Goal: Information Seeking & Learning: Learn about a topic

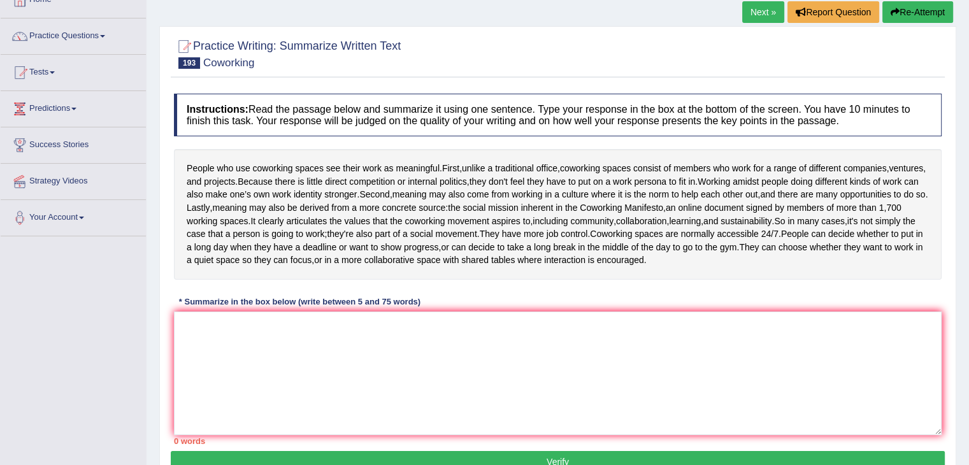
scroll to position [82, 0]
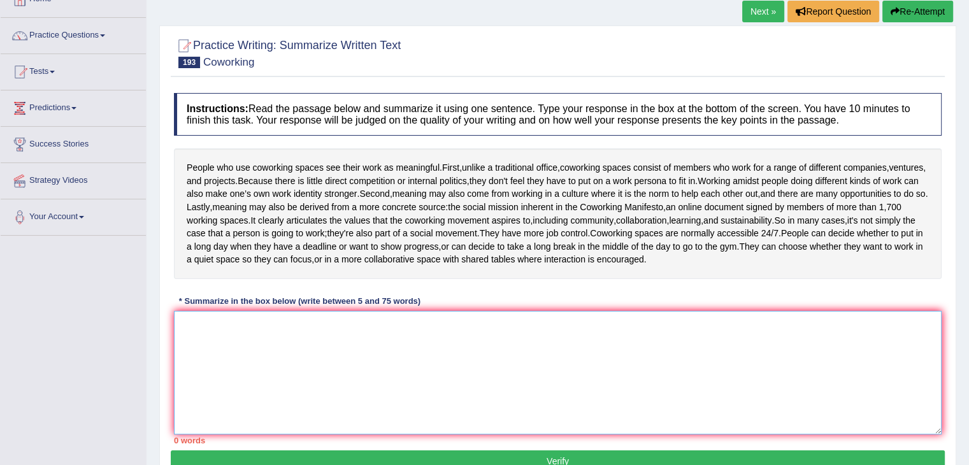
click at [209, 382] on textarea at bounding box center [558, 373] width 768 height 124
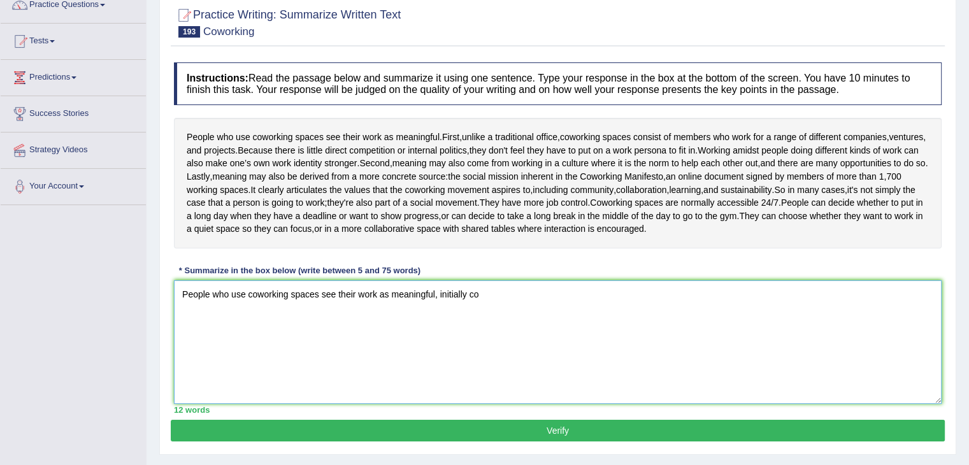
click at [489, 340] on textarea "People who use coworking spaces see their work as meaningful, initially co" at bounding box center [558, 342] width 768 height 124
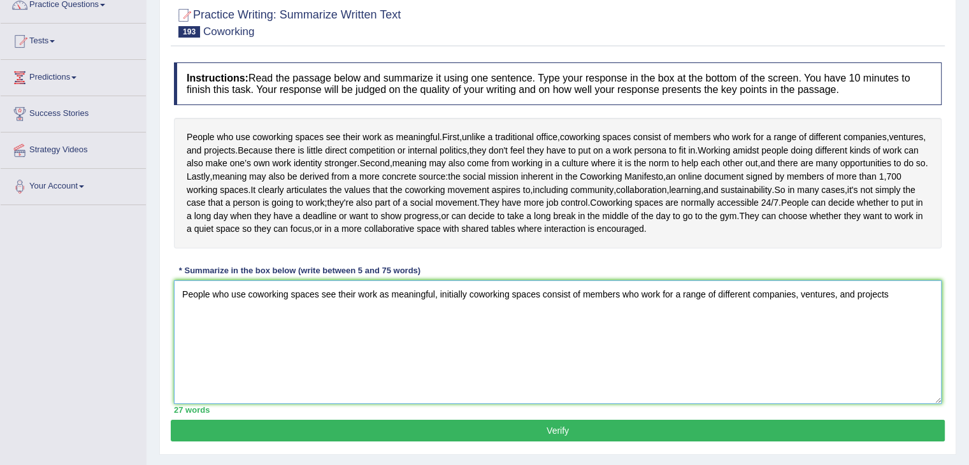
click at [465, 330] on textarea "People who use coworking spaces see their work as meaningful, initially coworki…" at bounding box center [558, 342] width 768 height 124
click at [901, 334] on textarea "People who use coworking spaces see their work as meaningful, initially, cowork…" at bounding box center [558, 342] width 768 height 124
click at [247, 353] on textarea "People who use coworking spaces see their work as meaningful, initially, cowork…" at bounding box center [558, 342] width 768 height 124
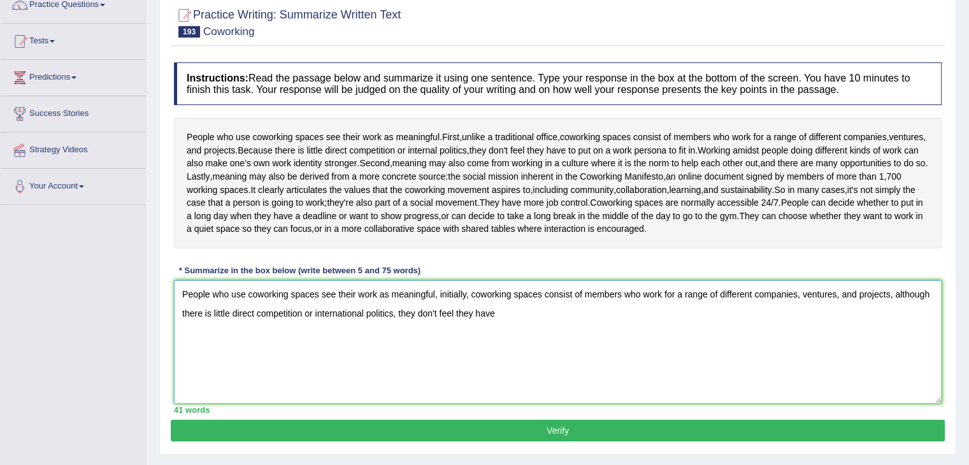
click at [528, 357] on textarea "People who use coworking spaces see their work as meaningful, initially, cowork…" at bounding box center [558, 342] width 768 height 124
click at [640, 355] on textarea "People who use coworking spaces see their work as meaningful, initially, cowork…" at bounding box center [558, 342] width 768 height 124
click at [777, 362] on textarea "People who use coworking spaces see their work as meaningful, initially, cowork…" at bounding box center [558, 342] width 768 height 124
click at [677, 362] on textarea "People who use coworking spaces see their work as meaningful, initially, cowork…" at bounding box center [558, 342] width 768 height 124
click at [808, 352] on textarea "People who use coworking spaces see their work as meaningful, initially, cowork…" at bounding box center [558, 342] width 768 height 124
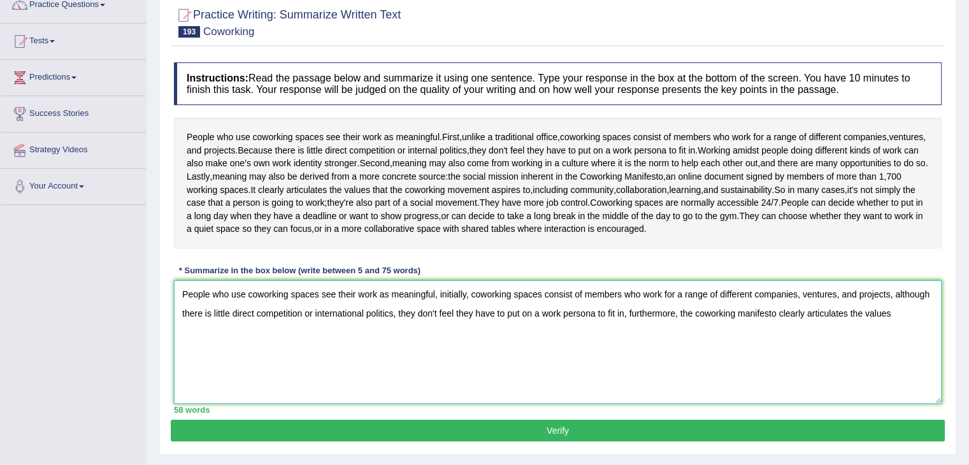
click at [894, 360] on textarea "People who use coworking spaces see their work as meaningful, initially, cowork…" at bounding box center [558, 342] width 768 height 124
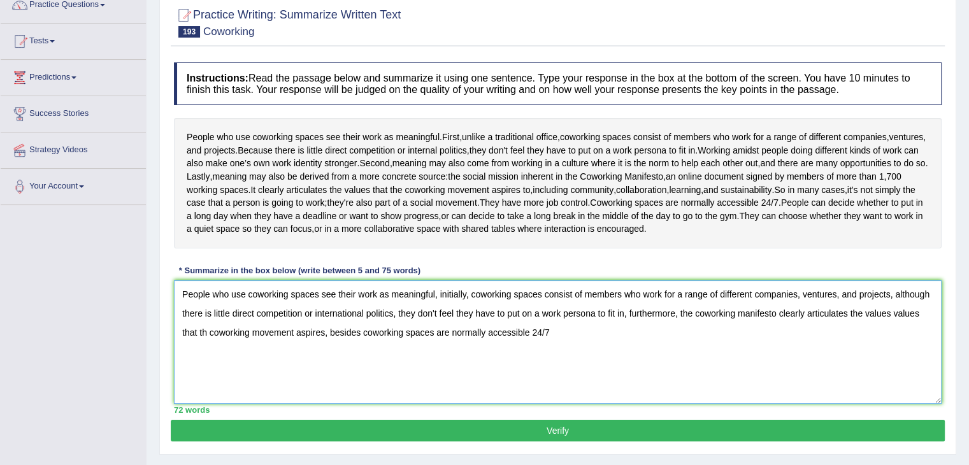
click at [362, 367] on textarea "People who use coworking spaces see their work as meaningful, initially, cowork…" at bounding box center [558, 342] width 768 height 124
click at [540, 367] on textarea "People who use coworking spaces see their work as meaningful, initially, cowork…" at bounding box center [558, 342] width 768 height 124
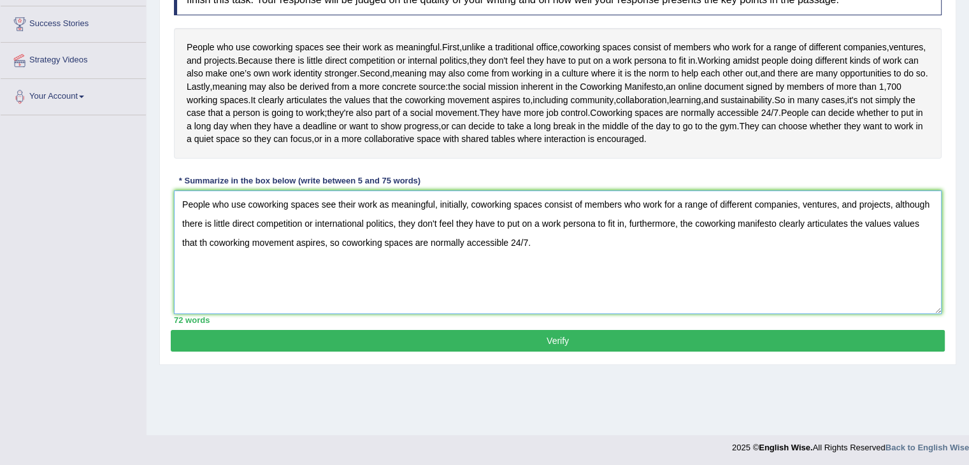
scroll to position [204, 0]
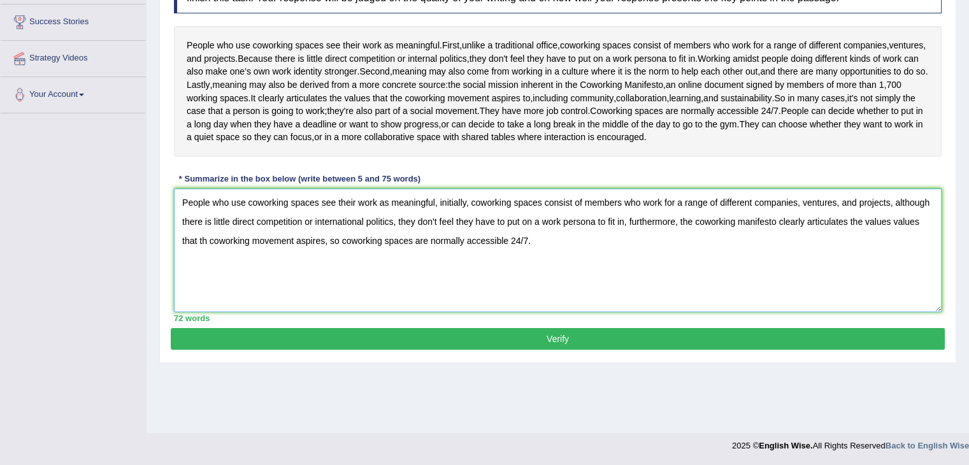
click at [787, 261] on textarea "People who use coworking spaces see their work as meaningful, initially, cowork…" at bounding box center [558, 251] width 768 height 124
click at [779, 260] on textarea "People who use coworking spaces see their work as meaningful, initially, cowork…" at bounding box center [558, 251] width 768 height 124
click at [327, 278] on textarea "People who use coworking spaces see their work as meaningful, initially, cowork…" at bounding box center [558, 251] width 768 height 124
click at [630, 286] on textarea "People who use coworking spaces see their work as meaningful, initially, cowork…" at bounding box center [558, 251] width 768 height 124
click at [679, 285] on textarea "People who use coworking spaces see their work as meaningful, initially, cowork…" at bounding box center [558, 251] width 768 height 124
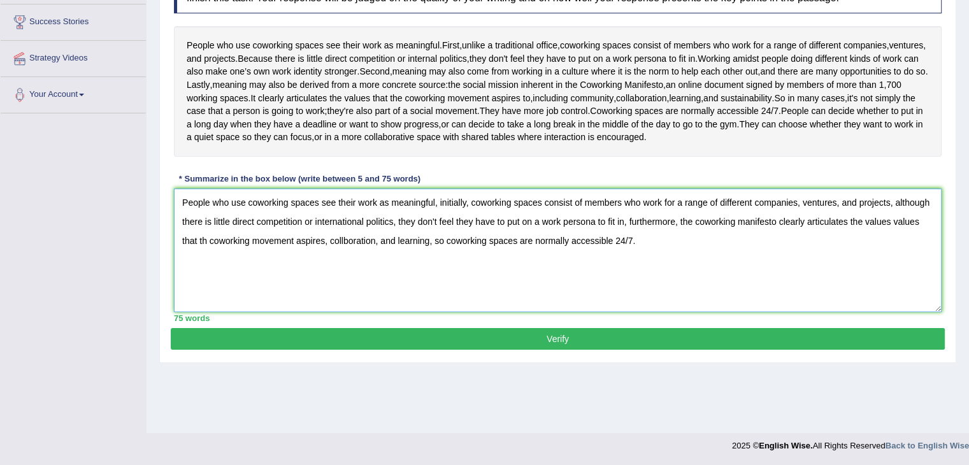
click at [344, 282] on textarea "People who use coworking spaces see their work as meaningful, initially, cowork…" at bounding box center [558, 251] width 768 height 124
type textarea "People who use coworking spaces see their work as meaningful, initially, cowork…"
click at [553, 350] on button "Verify" at bounding box center [558, 339] width 774 height 22
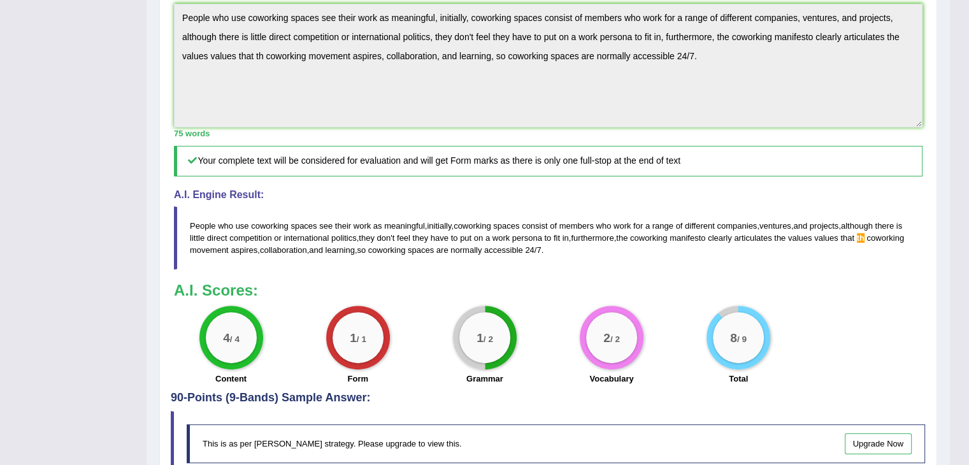
scroll to position [375, 0]
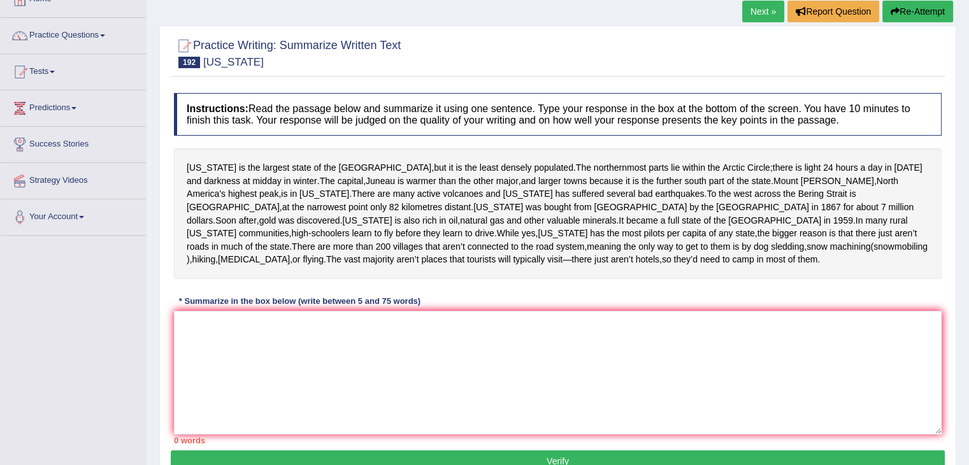
scroll to position [89, 0]
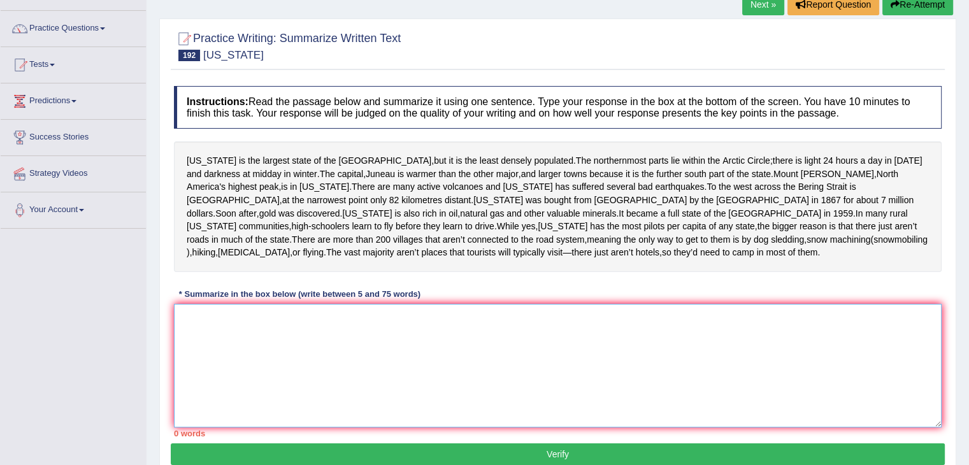
click at [287, 342] on textarea at bounding box center [558, 366] width 768 height 124
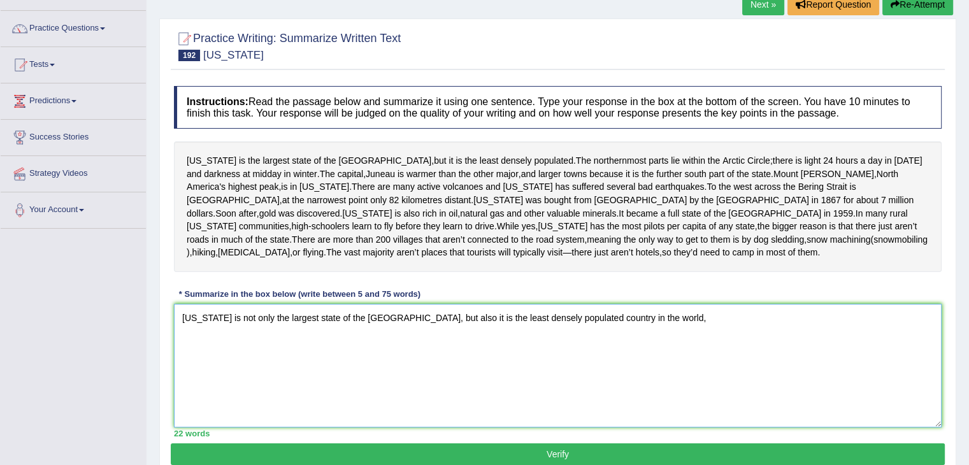
click at [668, 351] on textarea "Alaska is not only the largest state of the USA, but also it is the least dense…" at bounding box center [558, 366] width 768 height 124
click at [606, 341] on textarea "Alaska is not only the largest state of the USA, but also it is the least dense…" at bounding box center [558, 366] width 768 height 124
click at [652, 333] on textarea "Alaska is not only the largest state of the USA, but also it is the least dense…" at bounding box center [558, 366] width 768 height 124
click at [664, 332] on textarea "Alaska is not only the largest state of the USA, but also it is the least dense…" at bounding box center [558, 366] width 768 height 124
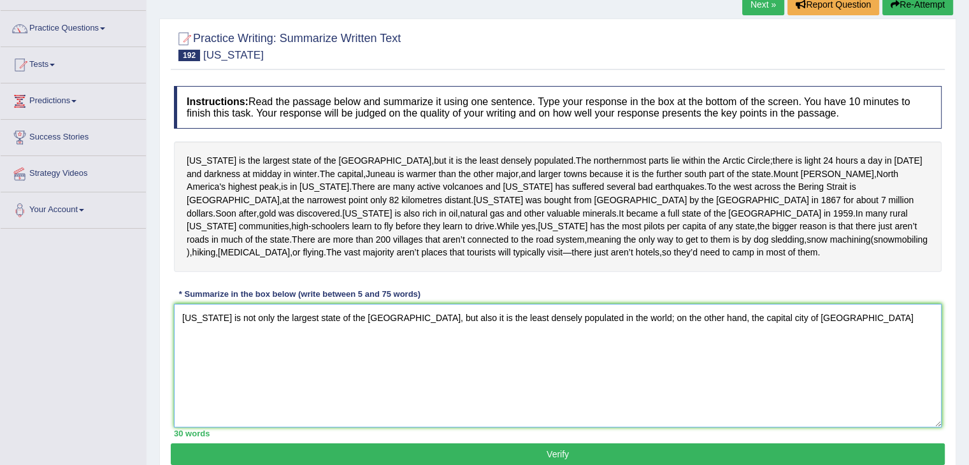
click at [764, 327] on textarea "Alaska is not only the largest state of the USA, but also it is the least dense…" at bounding box center [558, 366] width 768 height 124
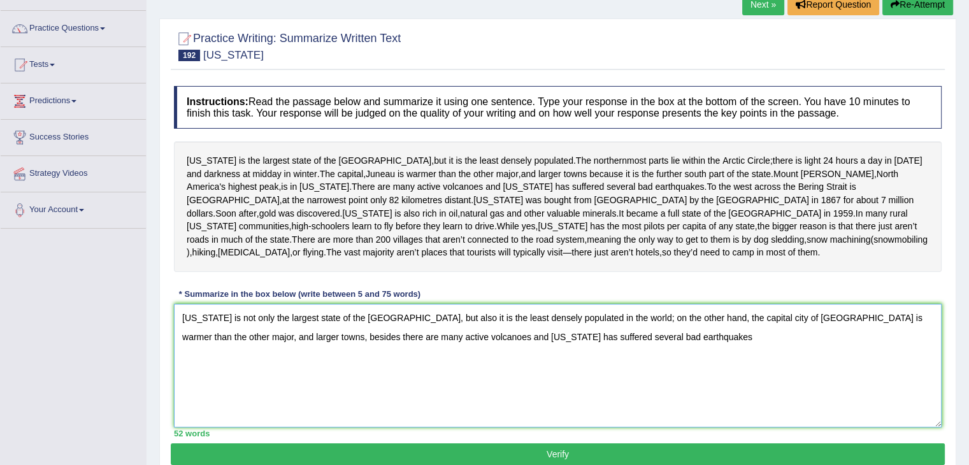
click at [246, 352] on textarea "Alaska is not only the largest state of the USA, but also it is the least dense…" at bounding box center [558, 366] width 768 height 124
click at [212, 350] on textarea "Alaska is not only the largest state of the USA, but also it is the least dense…" at bounding box center [558, 366] width 768 height 124
click at [257, 363] on textarea "Alaska is not only the largest state of the USA, but also it is the least dense…" at bounding box center [558, 366] width 768 height 124
click at [213, 351] on textarea "Alaska is not only the largest state of the USA, but also it is the least dense…" at bounding box center [558, 366] width 768 height 124
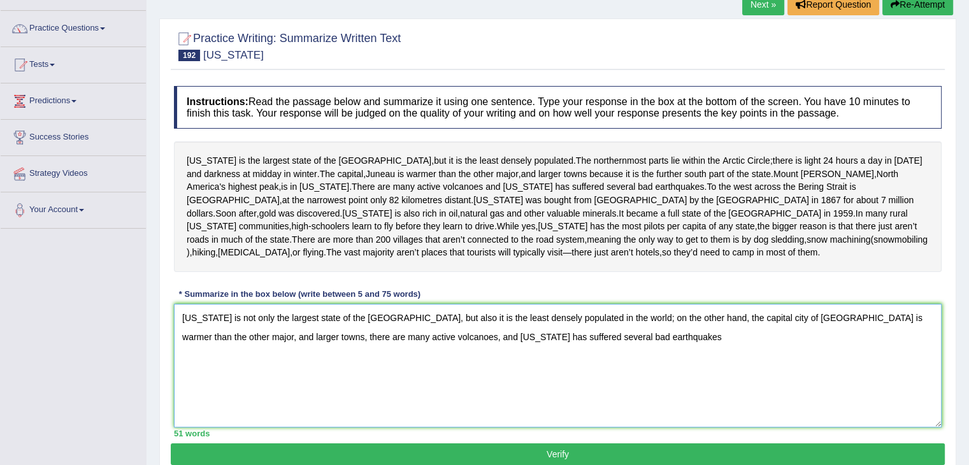
click at [210, 351] on textarea "Alaska is not only the largest state of the USA, but also it is the least dense…" at bounding box center [558, 366] width 768 height 124
click at [553, 356] on textarea "Alaska is not only the largest state of the USA, but also it is the least dense…" at bounding box center [558, 366] width 768 height 124
click at [536, 357] on textarea "Alaska is not only the largest state of the USA, but also it is the least dense…" at bounding box center [558, 366] width 768 height 124
click at [659, 345] on textarea "Alaska is not only the largest state of the USA, but also it is the least dense…" at bounding box center [558, 366] width 768 height 124
click at [782, 352] on textarea "Alaska is not only the largest state of the USA, but also it is the least dense…" at bounding box center [558, 366] width 768 height 124
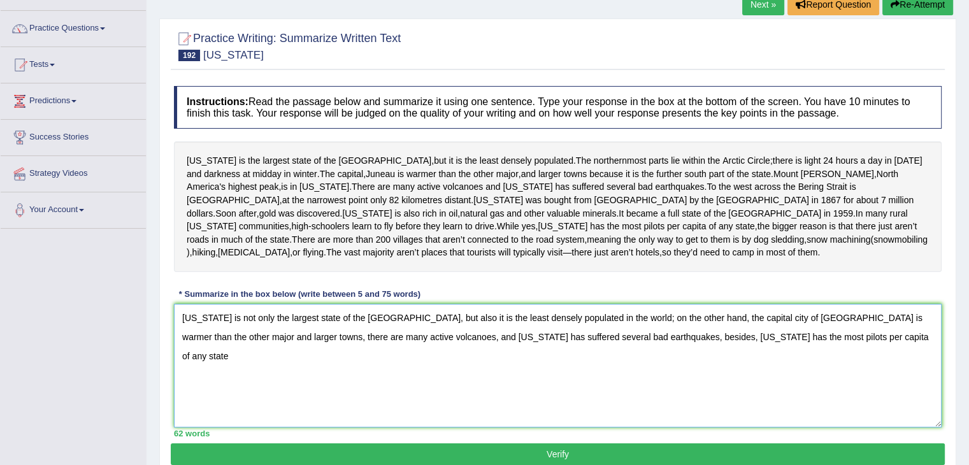
click at [822, 354] on textarea "Alaska is not only the largest state of the USA, but also it is the least dense…" at bounding box center [558, 366] width 768 height 124
click at [571, 355] on textarea "Alaska is not only the largest state of the USA, but also it is the least dense…" at bounding box center [558, 366] width 768 height 124
click at [689, 360] on textarea "Alaska is not only the largest state of the USA, but also it is the least dense…" at bounding box center [558, 366] width 768 height 124
click at [783, 357] on textarea "Alaska is not only the largest state of the USA, but also it is the least dense…" at bounding box center [558, 366] width 768 height 124
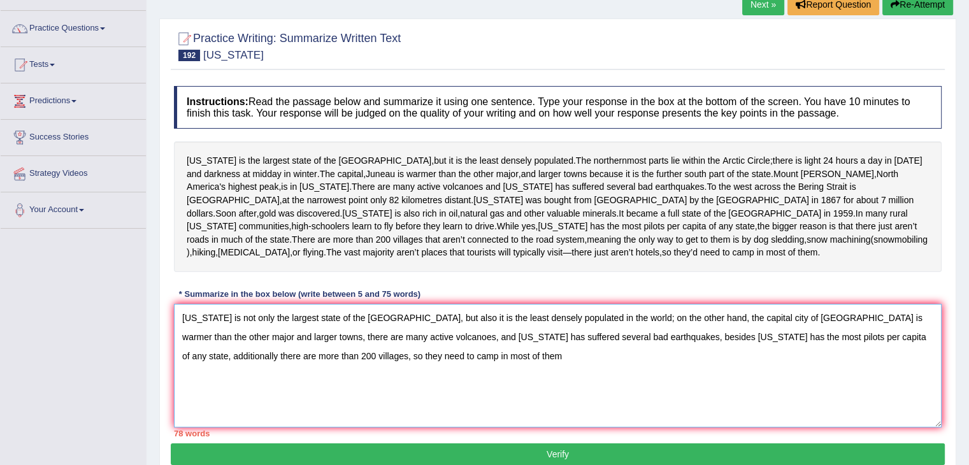
click at [819, 350] on textarea "Alaska is not only the largest state of the USA, but also it is the least dense…" at bounding box center [558, 366] width 768 height 124
click at [209, 373] on textarea "Alaska is not only the largest state of the USA, but also it is the least dense…" at bounding box center [558, 366] width 768 height 124
click at [411, 371] on textarea "Alaska is not only the largest state of the USA, but also it is the least dense…" at bounding box center [558, 366] width 768 height 124
click at [406, 369] on textarea "Alaska is not only the largest state of the USA, but also it is the least dense…" at bounding box center [558, 366] width 768 height 124
click at [776, 354] on textarea "Alaska is not only the largest state of the USA, but also it is the least dense…" at bounding box center [558, 366] width 768 height 124
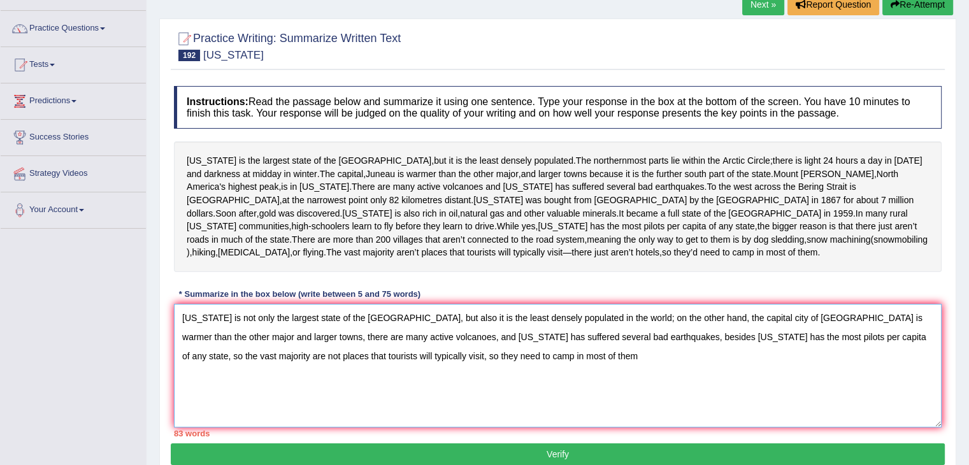
click at [357, 354] on textarea "Alaska is not only the largest state of the USA, but also it is the least dense…" at bounding box center [558, 366] width 768 height 124
click at [893, 333] on textarea "Alaska is not only the largest state of the USA, but also it is the least dense…" at bounding box center [558, 366] width 768 height 124
click at [703, 348] on textarea "Alaska is not only the largest state of the USA, but also it is the least dense…" at bounding box center [558, 366] width 768 height 124
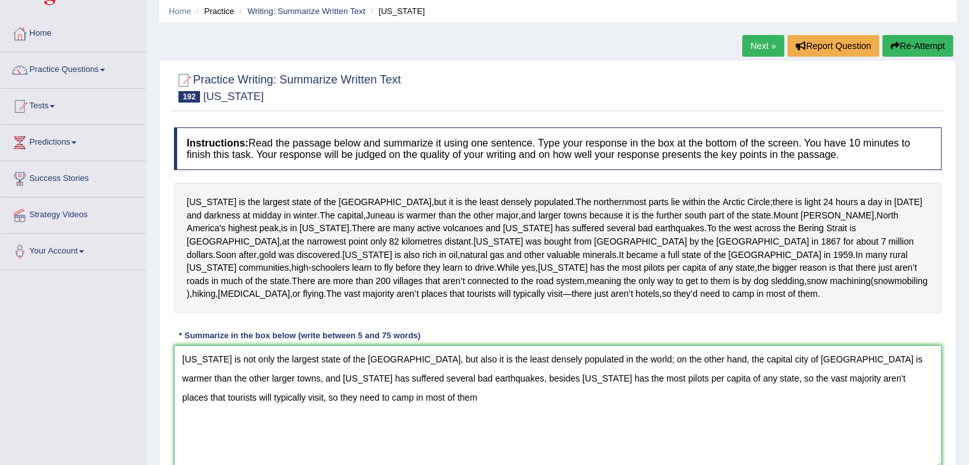
scroll to position [114, 0]
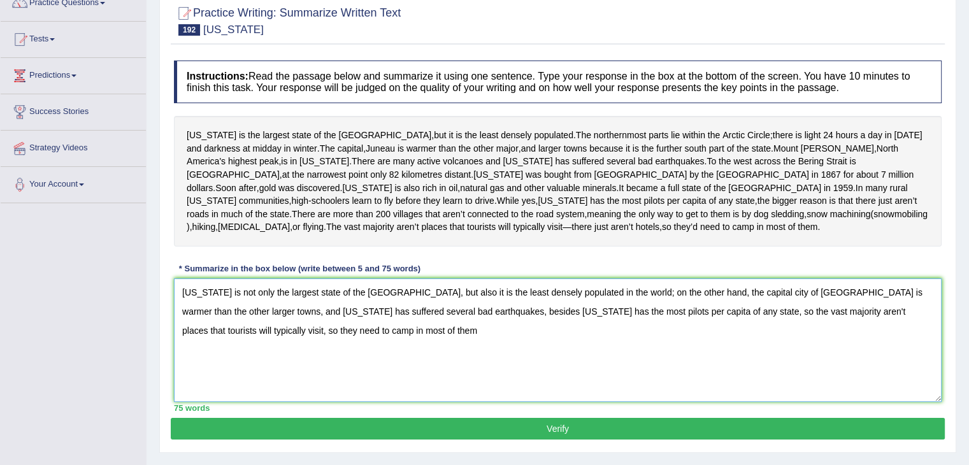
type textarea "Alaska is not only the largest state of the USA, but also it is the least dense…"
click at [580, 433] on button "Verify" at bounding box center [558, 429] width 774 height 22
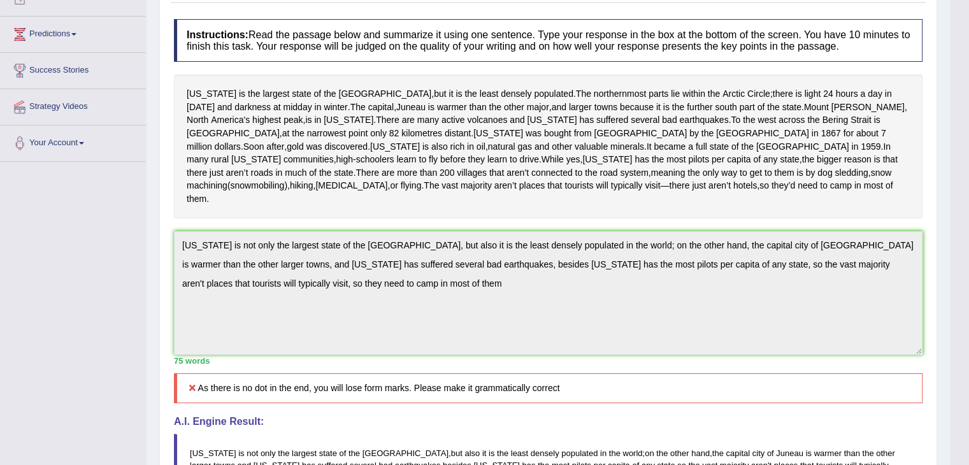
scroll to position [171, 0]
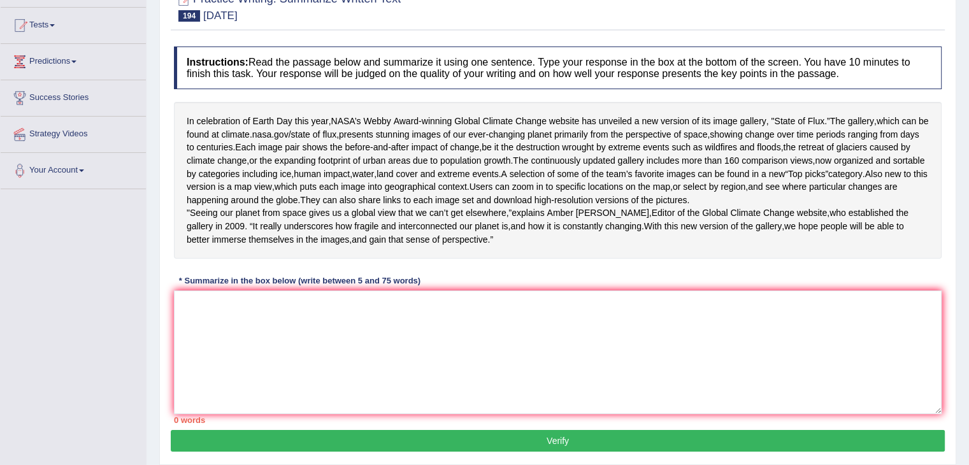
scroll to position [127, 0]
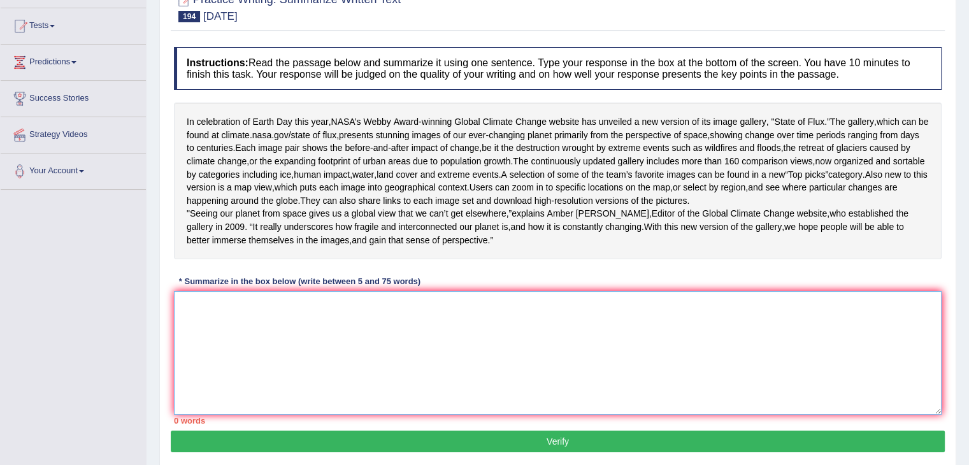
click at [272, 368] on textarea at bounding box center [558, 353] width 768 height 124
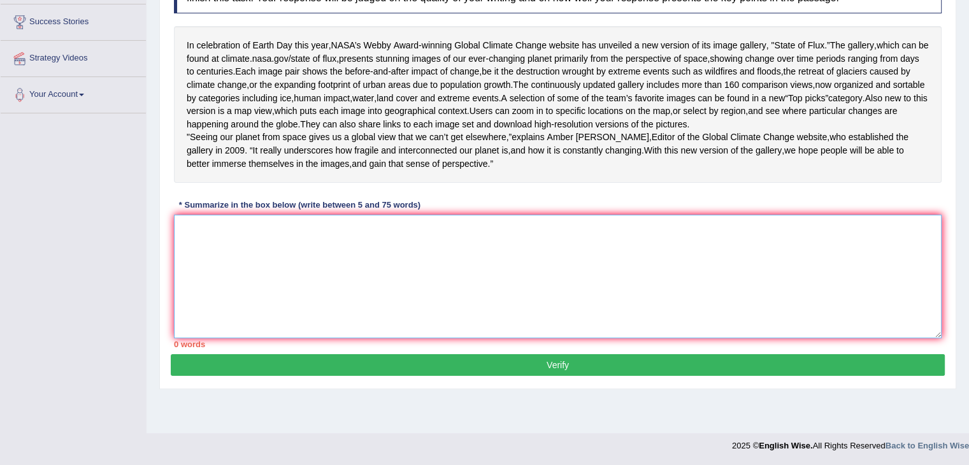
scroll to position [210, 0]
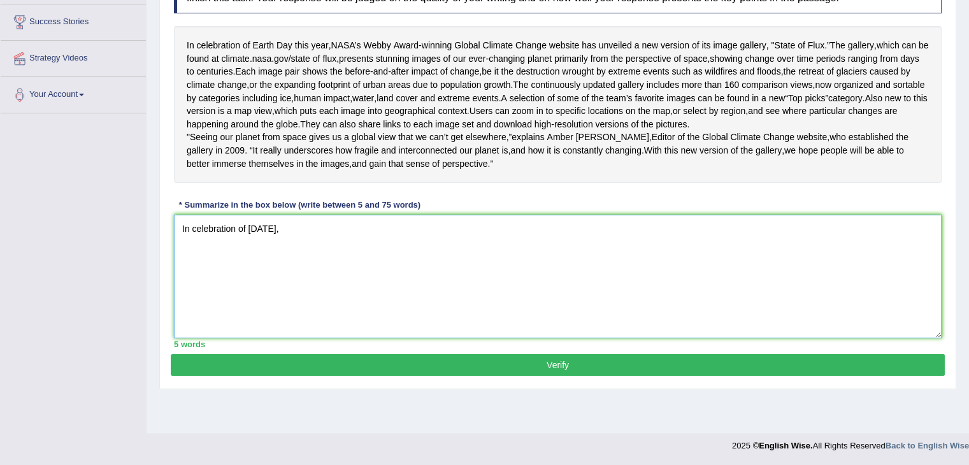
click at [304, 289] on textarea "In celebration of Earth Day," at bounding box center [558, 277] width 768 height 124
click at [650, 294] on textarea "In celebration of Earth Day, NASA's webby award-winning global climate change w…" at bounding box center [558, 277] width 768 height 124
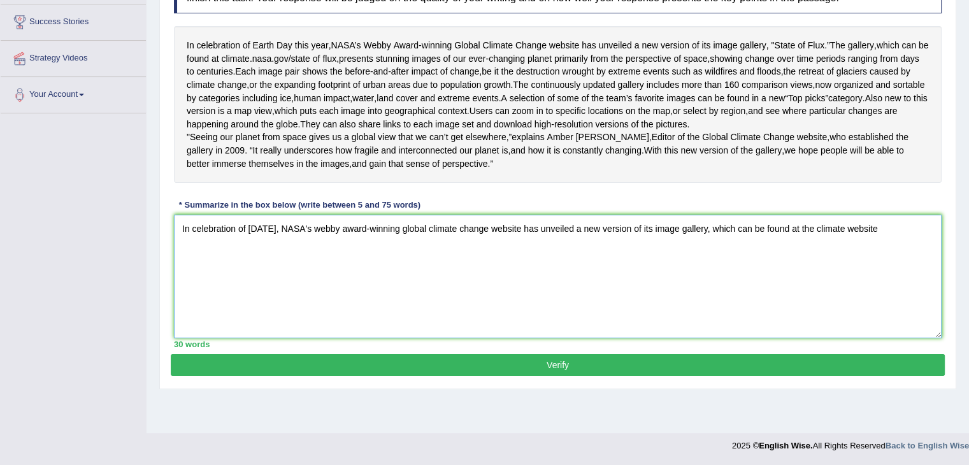
click at [898, 296] on textarea "In celebration of Earth Day, NASA's webby award-winning global climate change w…" at bounding box center [558, 277] width 768 height 124
click at [227, 308] on textarea "In celebration of Earth Day, NASA's webby award-winning global climate change w…" at bounding box center [558, 277] width 768 height 124
click at [331, 309] on textarea "In celebration of Earth Day, NASA's webby award-winning global climate change w…" at bounding box center [558, 277] width 768 height 124
click at [357, 310] on textarea "In celebration of Earth Day, NASA's webby award-winning global climate change w…" at bounding box center [558, 277] width 768 height 124
click at [486, 306] on textarea "In celebration of Earth Day, NASA's webby award-winning global climate change w…" at bounding box center [558, 277] width 768 height 124
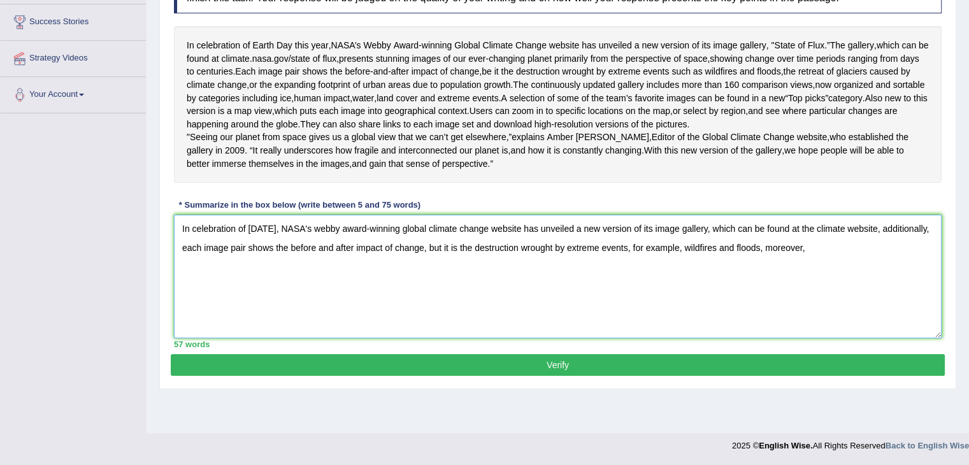
click at [875, 310] on textarea "In celebration of Earth Day, NASA's webby award-winning global climate change w…" at bounding box center [558, 277] width 768 height 124
click at [299, 331] on textarea "In celebration of Earth Day, NASA's webby award-winning global climate change w…" at bounding box center [558, 277] width 768 height 124
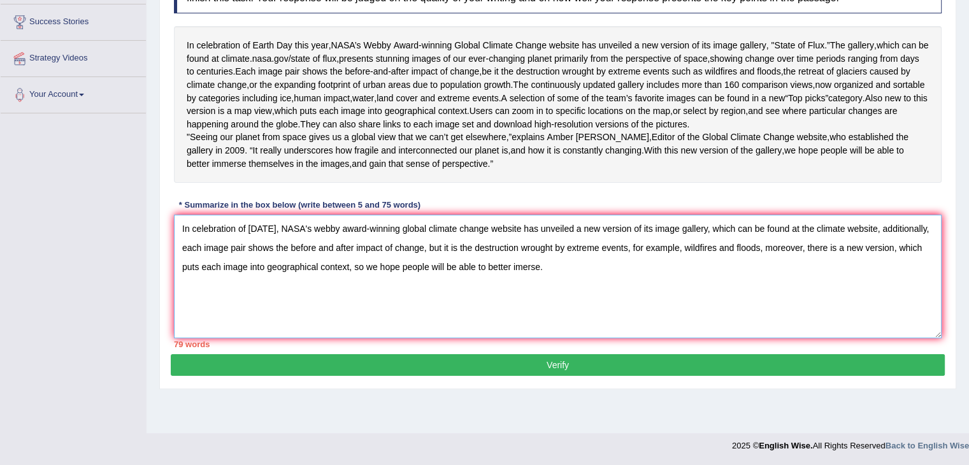
click at [898, 289] on textarea "In celebration of Earth Day, NASA's webby award-winning global climate change w…" at bounding box center [558, 277] width 768 height 124
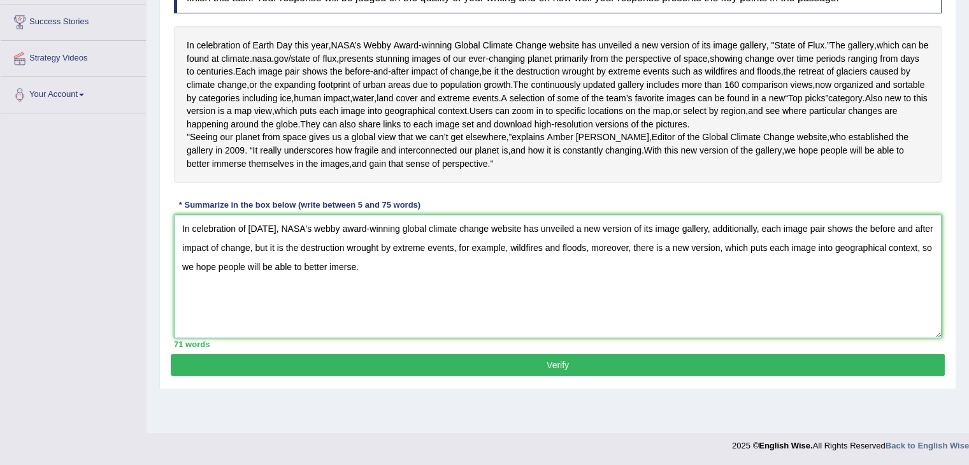
click at [410, 327] on textarea "In celebration of Earth Day, NASA's webby award-winning global climate change w…" at bounding box center [558, 277] width 768 height 124
click at [583, 306] on textarea "In celebration of Earth Day, NASA's webby award-winning global climate change w…" at bounding box center [558, 277] width 768 height 124
click at [596, 309] on textarea "In celebration of Earth Day, NASA's webby award-winning global climate change w…" at bounding box center [558, 277] width 768 height 124
click at [836, 304] on textarea "In celebration of Earth Day, NASA's webby award-winning global climate change w…" at bounding box center [558, 277] width 768 height 124
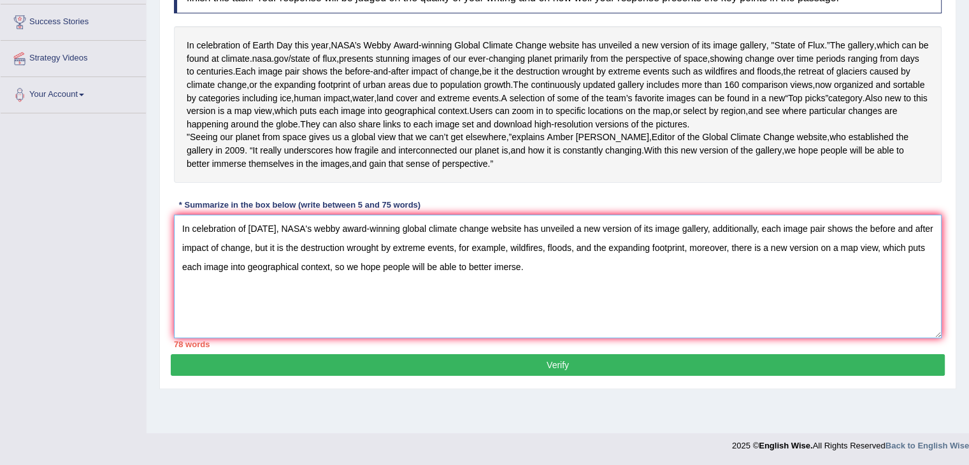
click at [836, 316] on textarea "In celebration of Earth Day, NASA's webby award-winning global climate change w…" at bounding box center [558, 277] width 768 height 124
click at [896, 306] on textarea "In celebration of Earth Day, NASA's webby award-winning global climate change w…" at bounding box center [558, 277] width 768 height 124
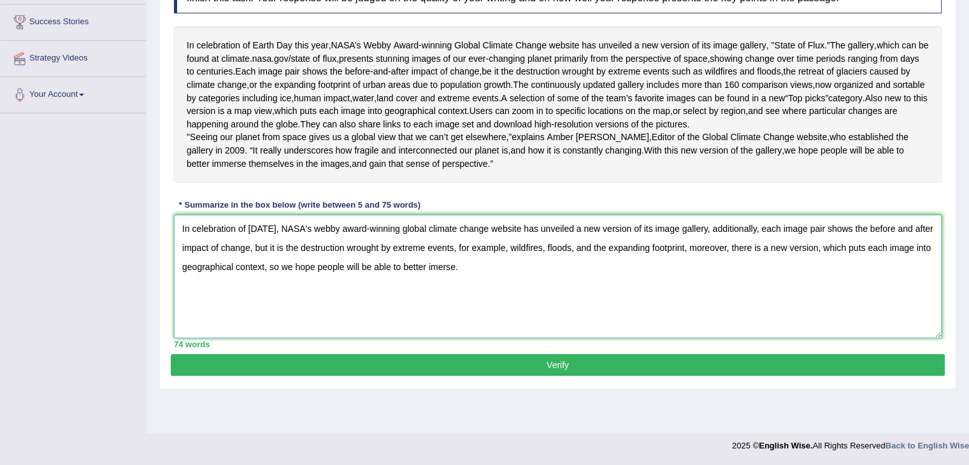
type textarea "In celebration of Earth Day, NASA's webby award-winning global climate change w…"
click at [541, 376] on button "Verify" at bounding box center [558, 365] width 774 height 22
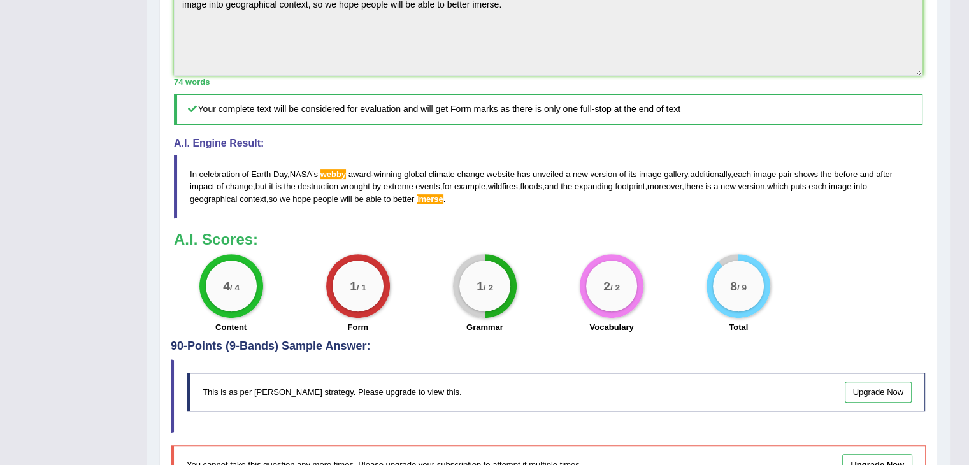
scroll to position [464, 0]
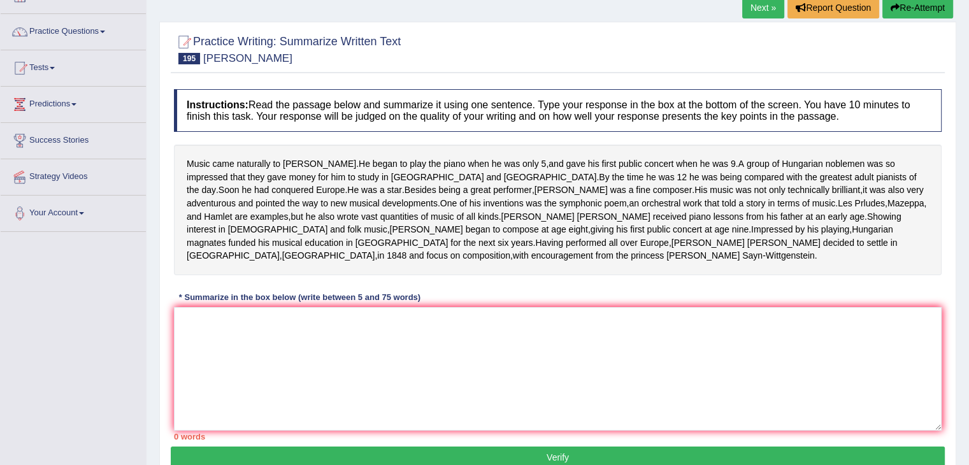
scroll to position [129, 0]
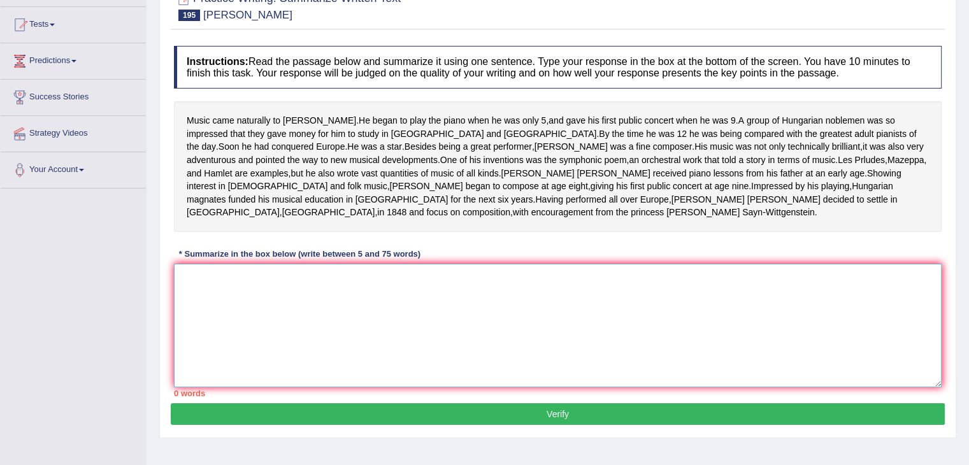
click at [290, 292] on textarea at bounding box center [558, 326] width 768 height 124
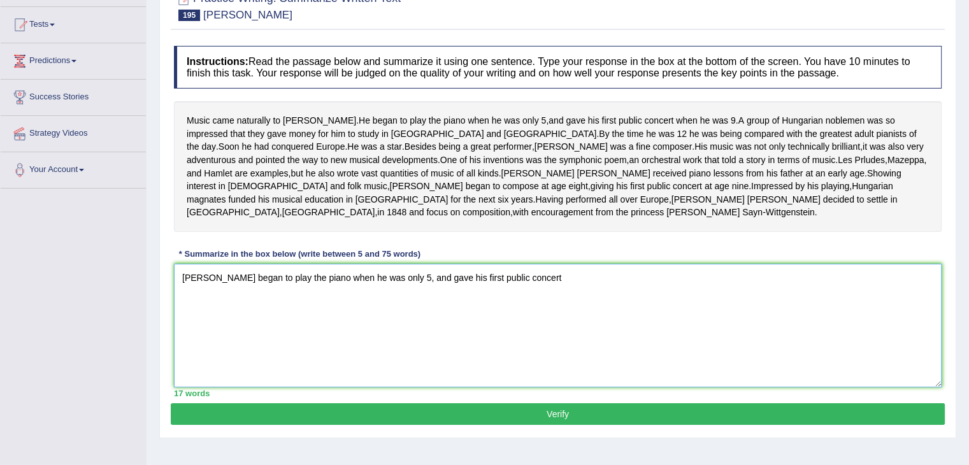
click at [512, 295] on textarea "Liszt began to play the piano when he was only 5, and gave his first public con…" at bounding box center [558, 326] width 768 height 124
click at [650, 291] on textarea "Liszt began to play the piano when he was only 5, and gave his first public con…" at bounding box center [558, 326] width 768 height 124
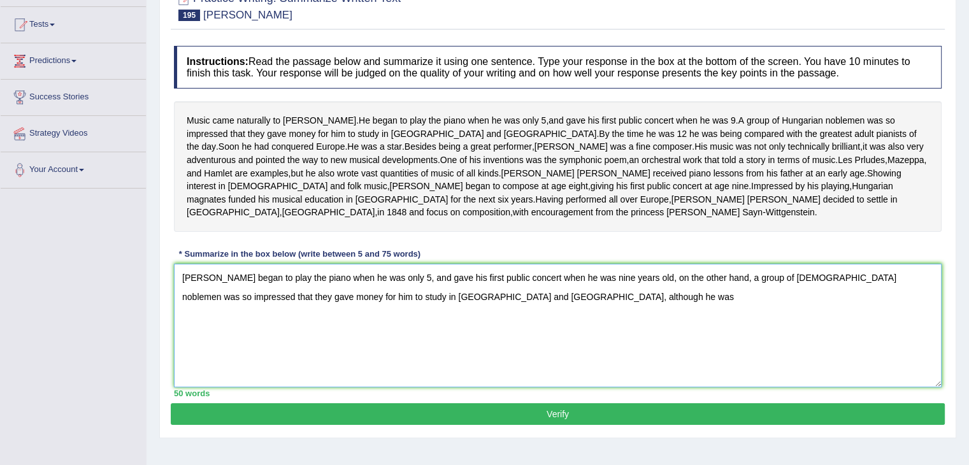
click at [469, 314] on textarea "Liszt began to play the piano when he was only 5, and gave his first public con…" at bounding box center [558, 326] width 768 height 124
click at [568, 318] on textarea "Liszt began to play the piano when he was only 5, and gave his first public con…" at bounding box center [558, 326] width 768 height 124
click at [634, 312] on textarea "Liszt began to play the piano when he was only 5, and gave his first public con…" at bounding box center [558, 326] width 768 height 124
click at [742, 301] on textarea "Liszt began to play the piano when he was only 5, and gave his first public con…" at bounding box center [558, 326] width 768 height 124
click at [630, 308] on textarea "Liszt began to play the piano when he was only 5, and gave his first public con…" at bounding box center [558, 326] width 768 height 124
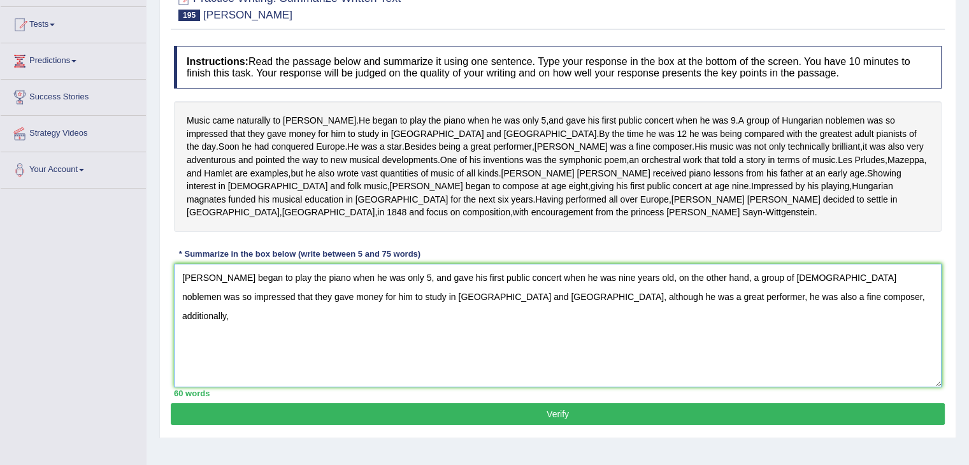
click at [686, 340] on textarea "Liszt began to play the piano when he was only 5, and gave his first public con…" at bounding box center [558, 326] width 768 height 124
click at [702, 312] on textarea "Liszt began to play the piano when he was only 5, and gave his first public con…" at bounding box center [558, 326] width 768 height 124
click at [478, 304] on textarea "Liszt began to play the piano when he was only 5, and gave his first public con…" at bounding box center [558, 326] width 768 height 124
click at [411, 310] on textarea "Liszt began to play the piano when he was only 5, and gave his first public con…" at bounding box center [558, 326] width 768 height 124
click at [469, 308] on textarea "Liszt began to play the piano when he was only 5, and gave his first public con…" at bounding box center [558, 326] width 768 height 124
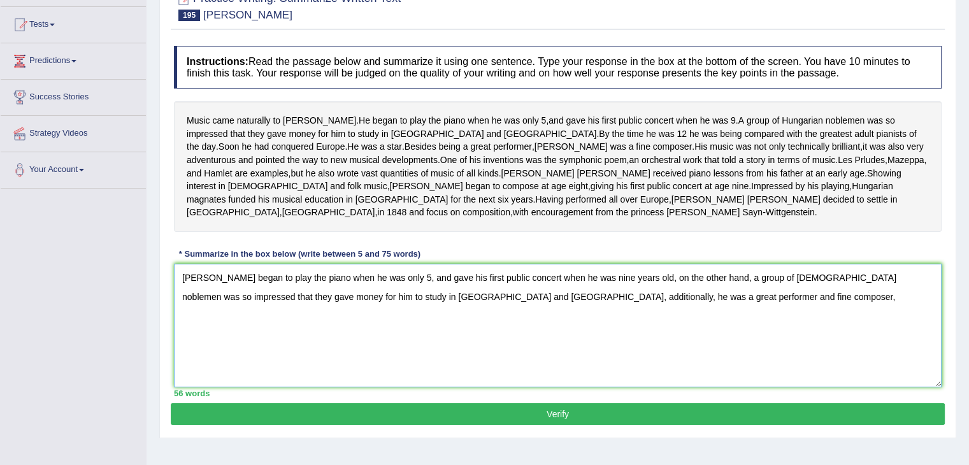
click at [657, 332] on textarea "Liszt began to play the piano when he was only 5, and gave his first public con…" at bounding box center [558, 326] width 768 height 124
click at [620, 306] on textarea "Liszt began to play the piano when he was only 5, and gave his first public con…" at bounding box center [558, 326] width 768 height 124
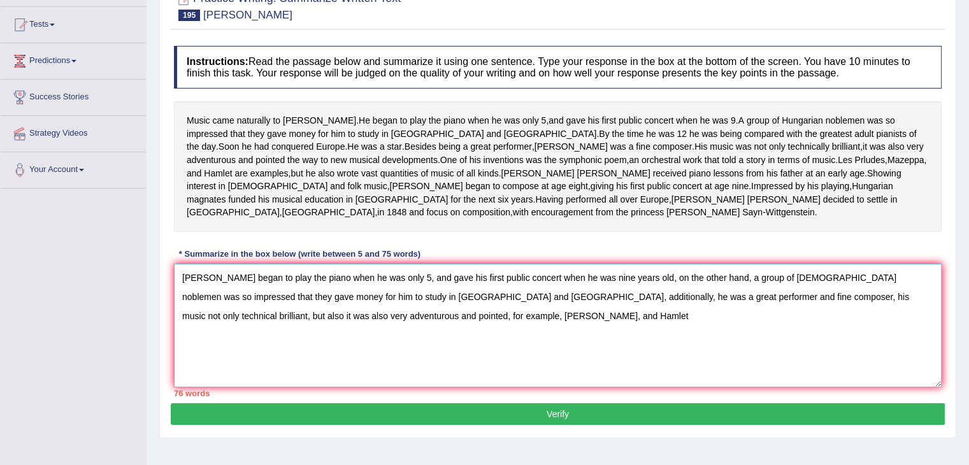
click at [262, 330] on textarea "Liszt began to play the piano when he was only 5, and gave his first public con…" at bounding box center [558, 326] width 768 height 124
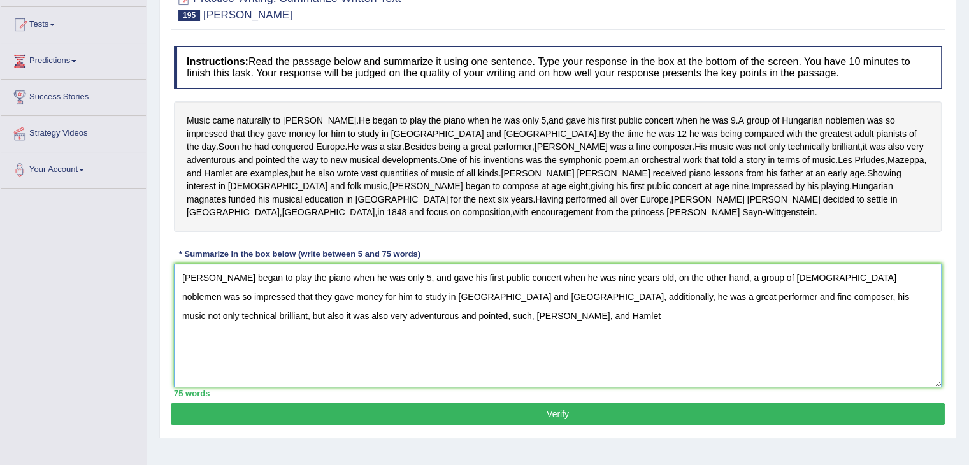
click at [327, 370] on textarea "Liszt began to play the piano when he was only 5, and gave his first public con…" at bounding box center [558, 326] width 768 height 124
click at [390, 340] on textarea "Liszt began to play the piano when he was only 5, and gave his first public con…" at bounding box center [558, 326] width 768 height 124
click at [645, 313] on textarea "Liszt began to play the piano when he was only 5, and gave his first public con…" at bounding box center [558, 326] width 768 height 124
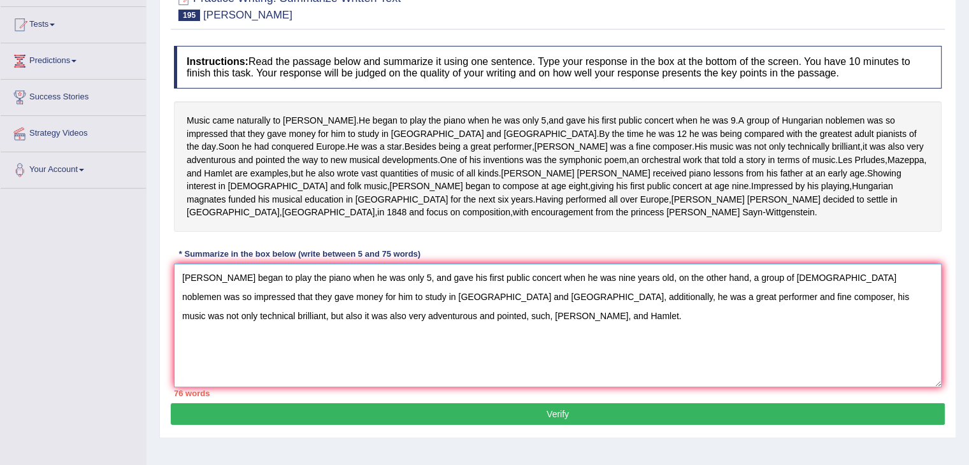
click at [212, 334] on textarea "Liszt began to play the piano when he was only 5, and gave his first public con…" at bounding box center [558, 326] width 768 height 124
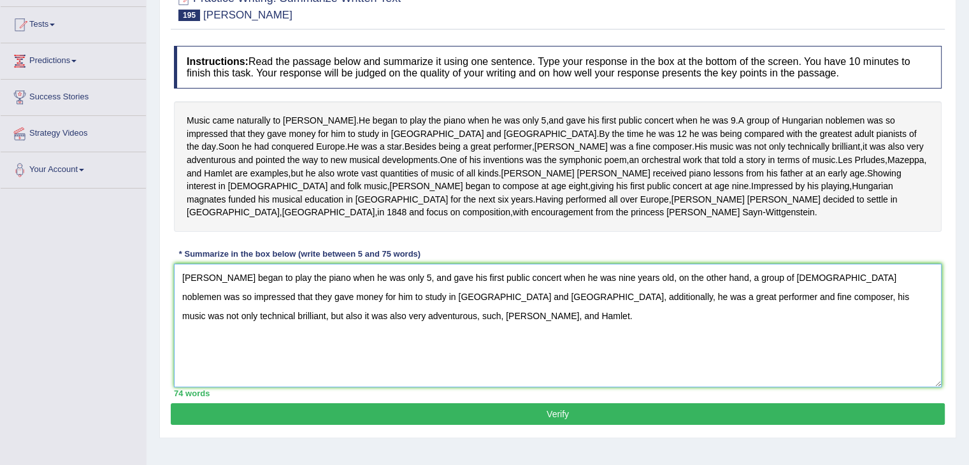
click at [418, 364] on textarea "Liszt began to play the piano when he was only 5, and gave his first public con…" at bounding box center [558, 326] width 768 height 124
click at [199, 331] on textarea "Liszt began to play the piano when he was only 5, and gave his first public con…" at bounding box center [558, 326] width 768 height 124
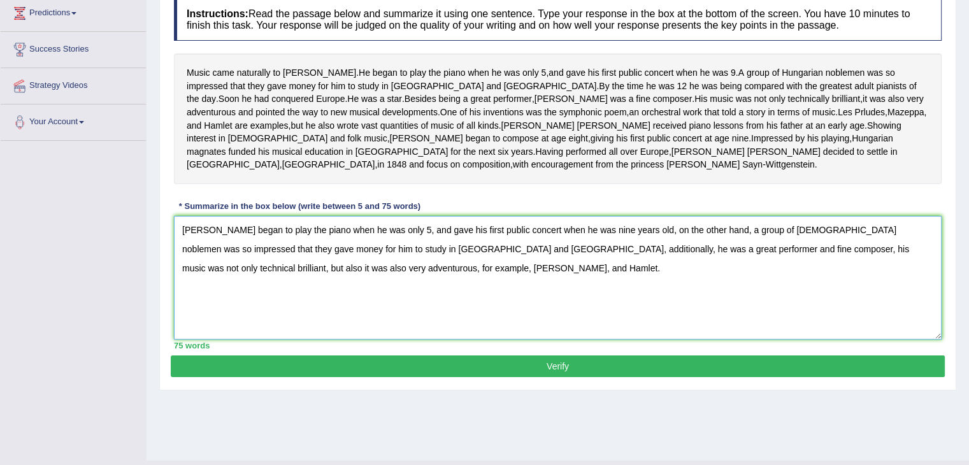
scroll to position [178, 0]
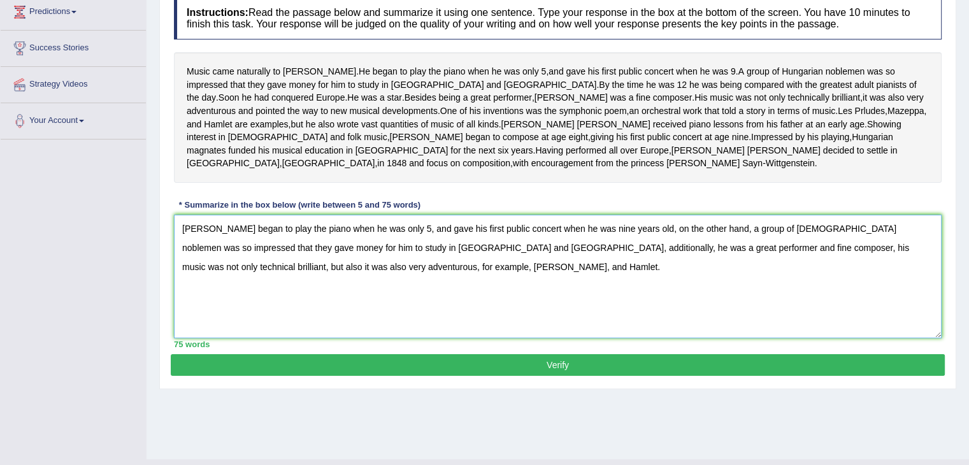
type textarea "Liszt began to play the piano when he was only 5, and gave his first public con…"
click at [538, 376] on button "Verify" at bounding box center [558, 365] width 774 height 22
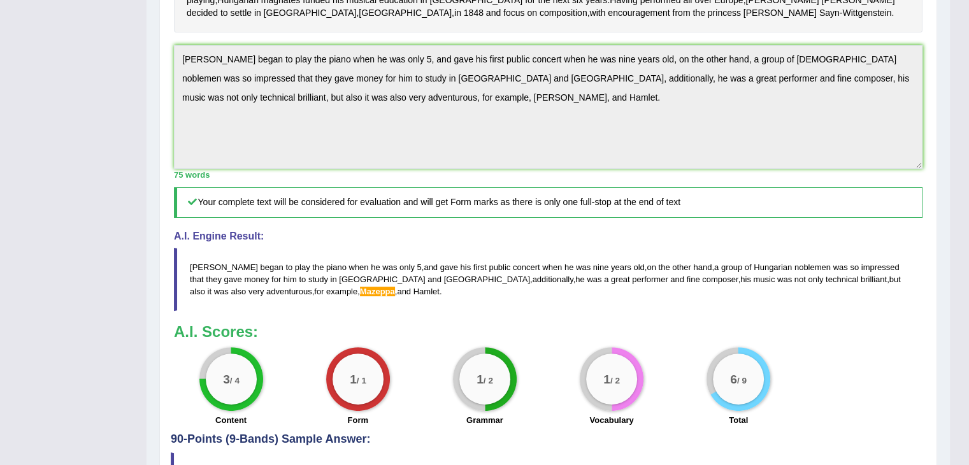
scroll to position [324, 0]
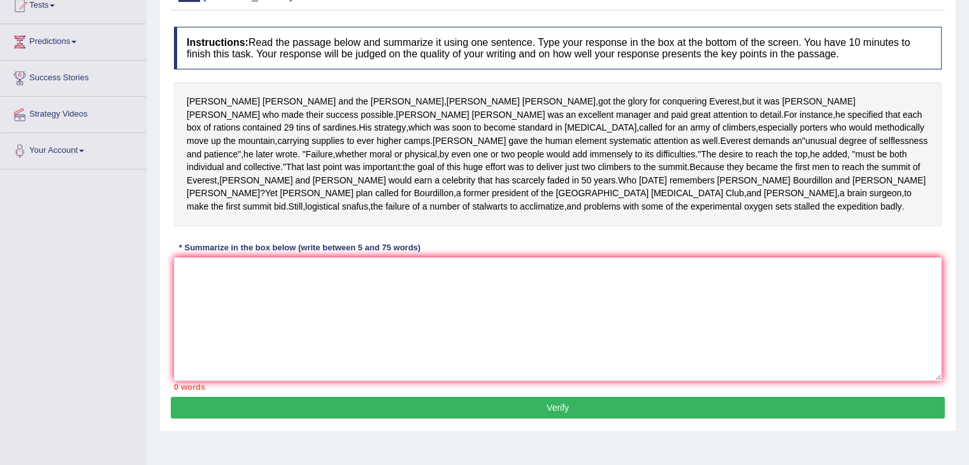
scroll to position [155, 0]
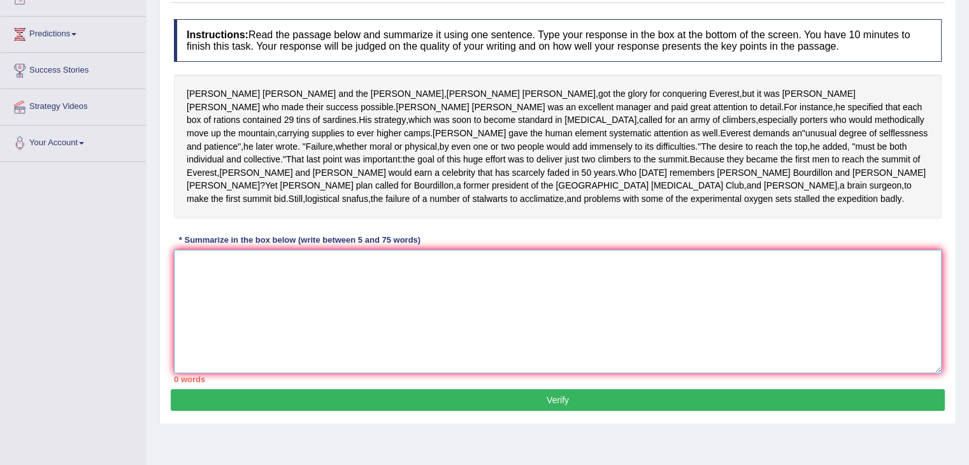
click at [323, 301] on textarea at bounding box center [558, 312] width 768 height 124
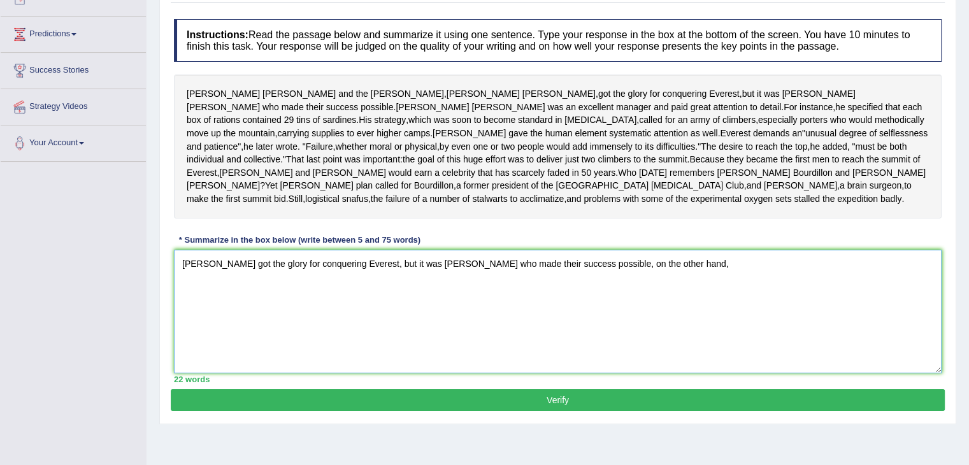
click at [613, 263] on textarea "[PERSON_NAME] got the glory for conquering Everest, but it was [PERSON_NAME] wh…" at bounding box center [558, 312] width 768 height 124
click at [703, 263] on textarea "[PERSON_NAME] got the glory for conquering Everest, but it was [PERSON_NAME] wh…" at bounding box center [558, 312] width 768 height 124
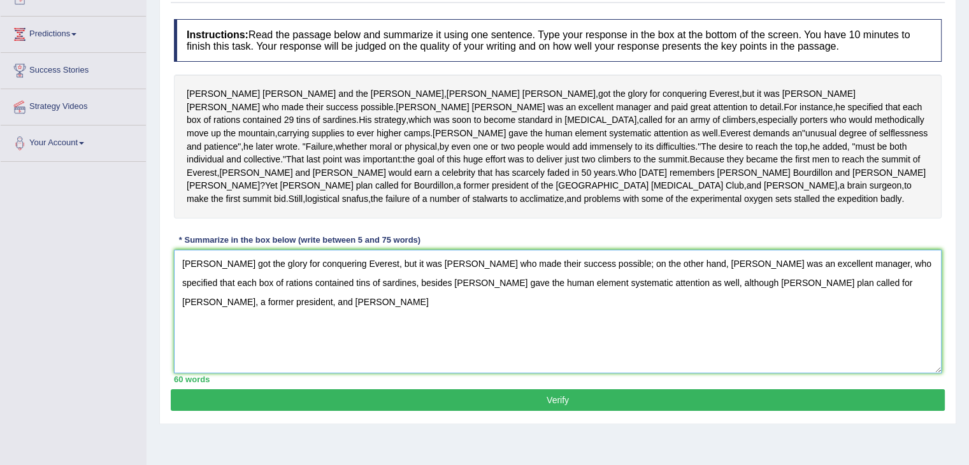
click at [907, 290] on textarea "[PERSON_NAME] got the glory for conquering Everest, but it was [PERSON_NAME] wh…" at bounding box center [558, 312] width 768 height 124
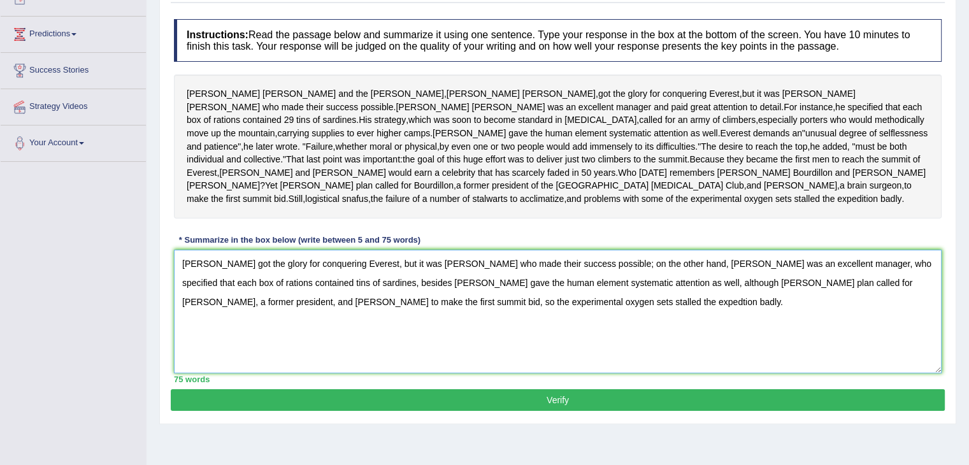
click at [357, 264] on textarea "[PERSON_NAME] got the glory for conquering Everest, but it was [PERSON_NAME] wh…" at bounding box center [558, 312] width 768 height 124
click at [359, 262] on textarea "[PERSON_NAME] got the glory for conquering Everest, but it was [PERSON_NAME] wh…" at bounding box center [558, 312] width 768 height 124
click at [431, 373] on div "75 words" at bounding box center [558, 379] width 768 height 12
click at [679, 265] on textarea "[PERSON_NAME] got the glory for conquering everest, but it was [PERSON_NAME] wh…" at bounding box center [558, 312] width 768 height 124
click at [677, 262] on textarea "[PERSON_NAME] got the glory for conquering everest, but it was [PERSON_NAME] wh…" at bounding box center [558, 312] width 768 height 124
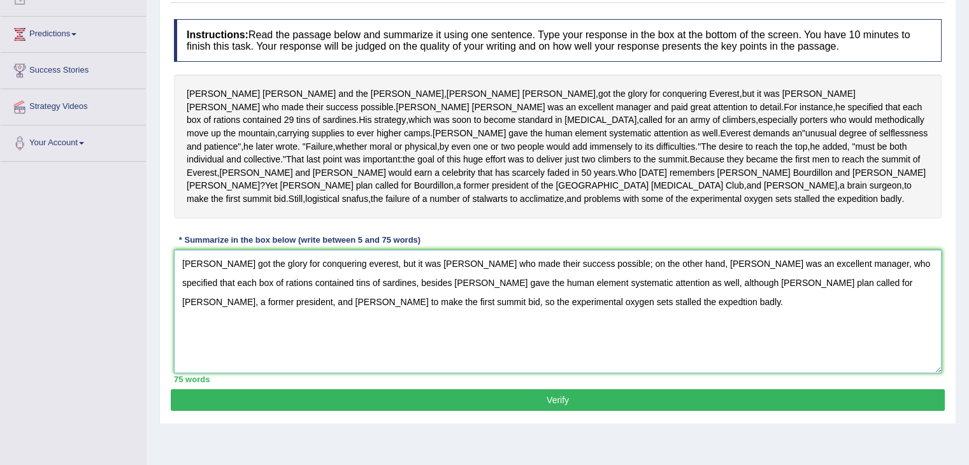
click at [280, 281] on textarea "[PERSON_NAME] got the glory for conquering everest, but it was [PERSON_NAME] wh…" at bounding box center [558, 312] width 768 height 124
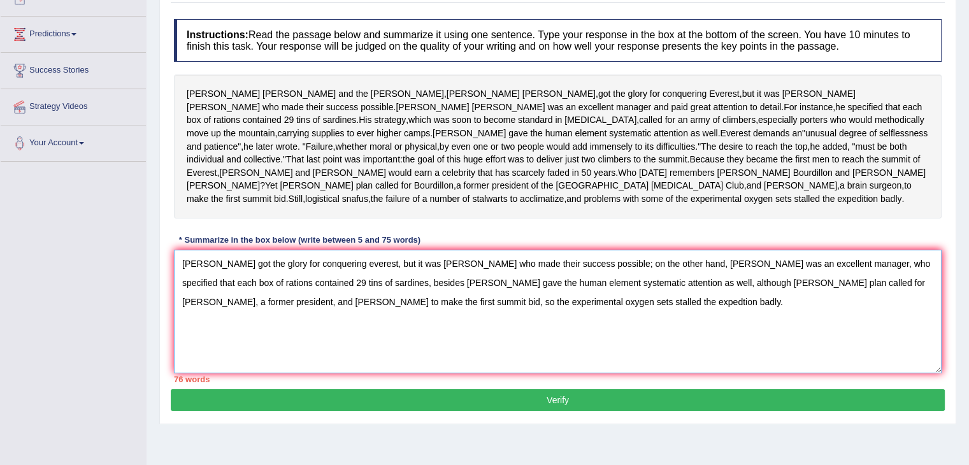
click at [622, 289] on textarea "Edmund Hillary got the glory for conquering everest, but it was John Hunt who m…" at bounding box center [558, 312] width 768 height 124
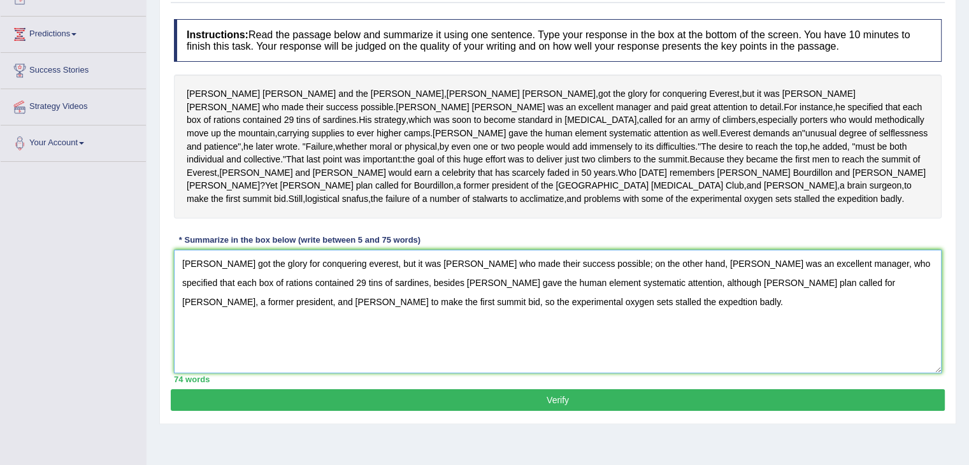
click at [410, 282] on textarea "Edmund Hillary got the glory for conquering everest, but it was John Hunt who m…" at bounding box center [558, 312] width 768 height 124
click at [726, 267] on textarea "Edmund Hillary got the glory for conquering everest, but it was John Hunt who m…" at bounding box center [558, 312] width 768 height 124
click at [626, 278] on textarea "Edmund Hillary got the glory for conquering everest, but it was John Hunt who m…" at bounding box center [558, 312] width 768 height 124
click at [621, 285] on textarea "Edmund Hillary got the glory for conquering everest, but it was John Hunt who m…" at bounding box center [558, 312] width 768 height 124
click at [634, 310] on textarea "Edmund Hillary got the glory for conquering everest, but it was John Hunt who m…" at bounding box center [558, 312] width 768 height 124
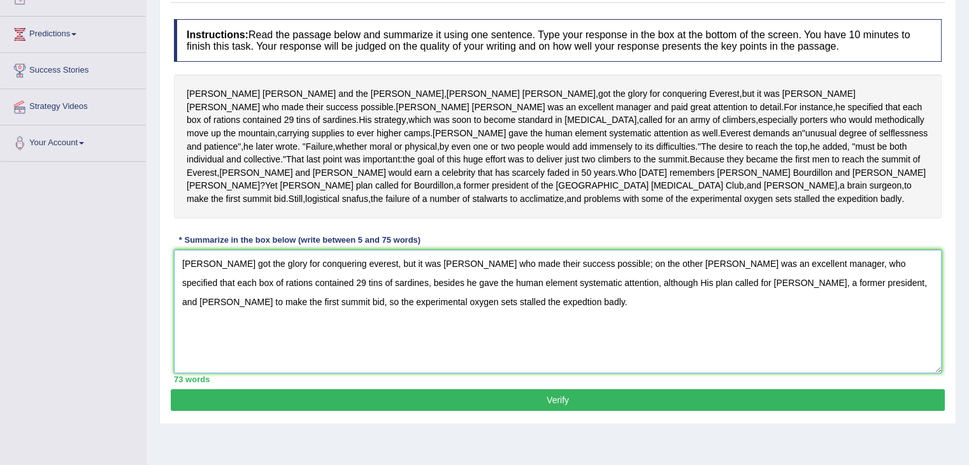
click at [601, 287] on textarea "Edmund Hillary got the glory for conquering everest, but it was John Hunt who m…" at bounding box center [558, 312] width 768 height 124
click at [642, 328] on textarea "Edmund Hillary got the glory for conquering everest, but it was John Hunt who m…" at bounding box center [558, 312] width 768 height 124
click at [701, 282] on textarea "Edmund Hillary got the glory for conquering everest, but it was John Hunt who m…" at bounding box center [558, 312] width 768 height 124
type textarea "Edmund Hillary got the glory for conquering everest, but it was John Hunt who m…"
click at [533, 392] on button "Verify" at bounding box center [558, 400] width 774 height 22
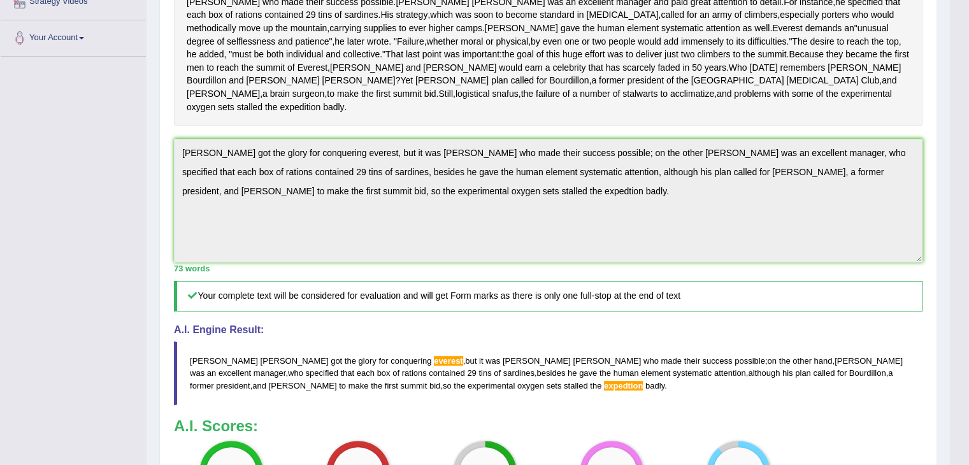
scroll to position [320, 0]
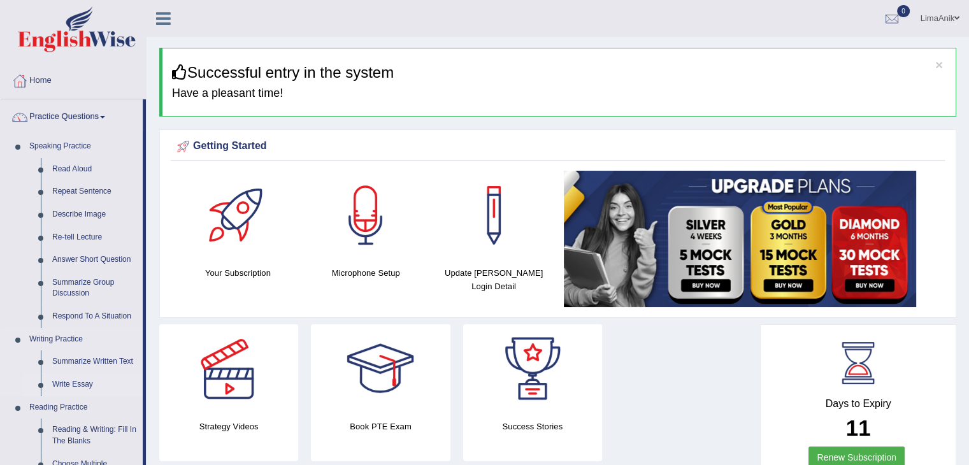
click at [82, 382] on link "Write Essay" at bounding box center [95, 384] width 96 height 23
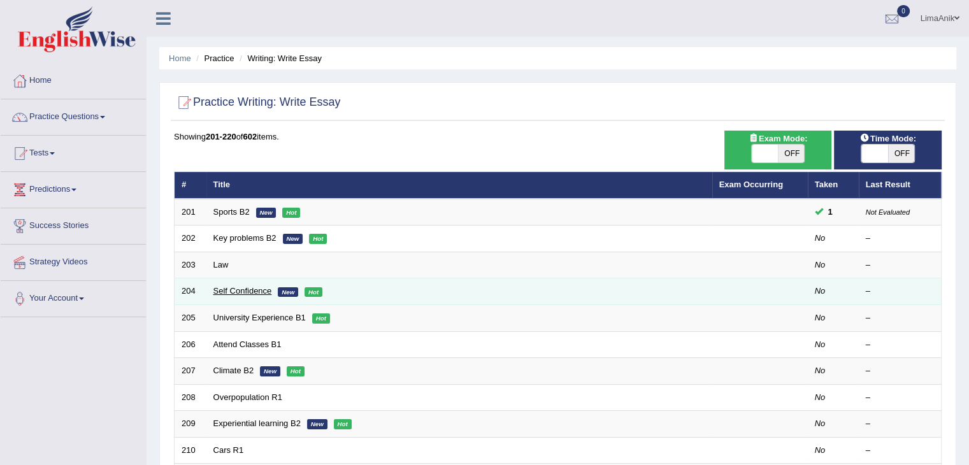
drag, startPoint x: 0, startPoint y: 0, endPoint x: 247, endPoint y: 285, distance: 376.7
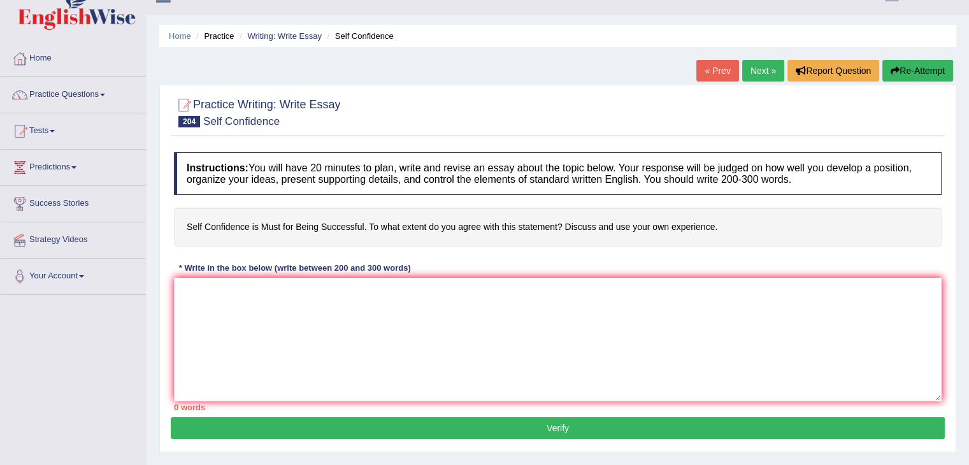
scroll to position [162, 0]
